Goal: Browse casually

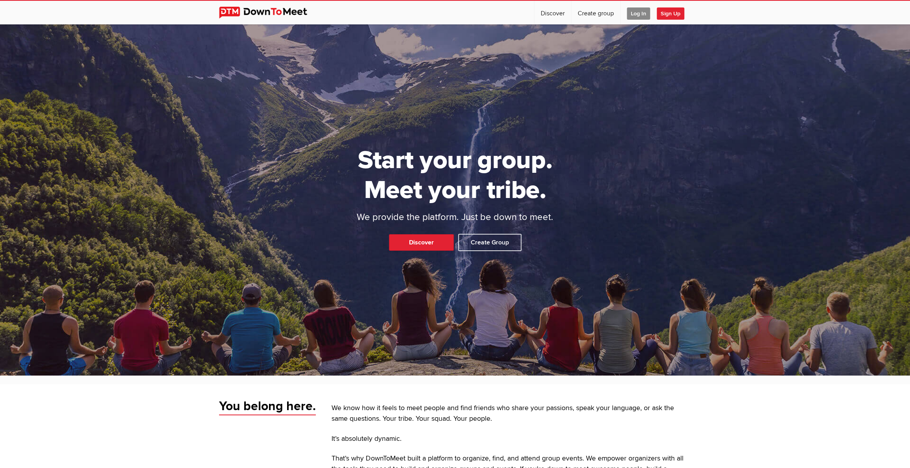
scroll to position [39, 0]
